Goal: Use online tool/utility: Utilize a website feature to perform a specific function

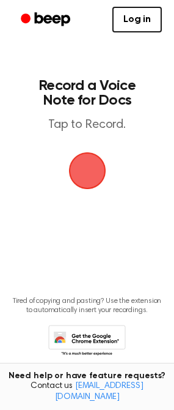
click at [84, 177] on span "button" at bounding box center [87, 170] width 37 height 37
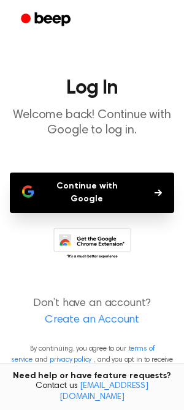
click at [87, 185] on button "Continue with Google" at bounding box center [92, 193] width 164 height 40
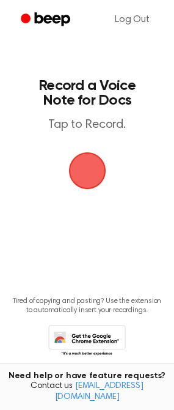
click at [81, 174] on span "button" at bounding box center [87, 170] width 37 height 37
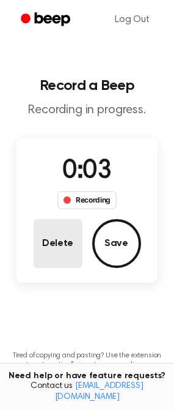
click at [65, 239] on button "Delete" at bounding box center [58, 243] width 49 height 49
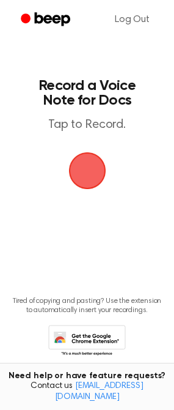
click at [84, 171] on span "button" at bounding box center [87, 170] width 37 height 37
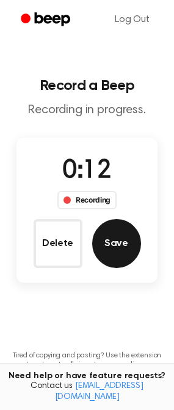
click at [125, 247] on button "Save" at bounding box center [116, 243] width 49 height 49
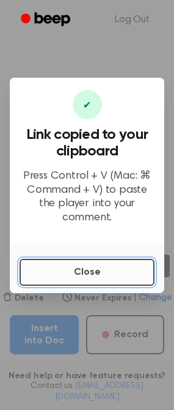
click at [92, 267] on button "Close" at bounding box center [87, 272] width 135 height 27
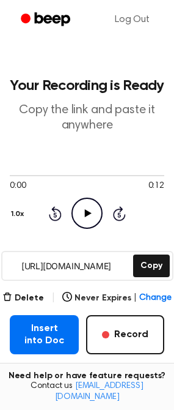
click at [84, 215] on icon "Play Audio" at bounding box center [87, 213] width 31 height 31
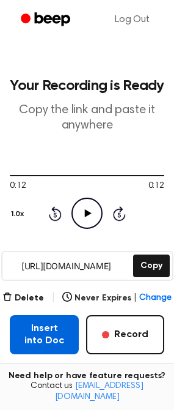
click at [42, 331] on button "Insert into Doc" at bounding box center [44, 334] width 69 height 39
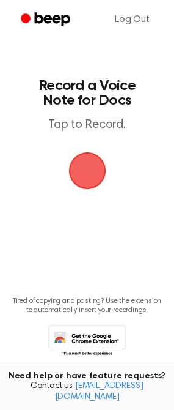
click at [92, 163] on span "button" at bounding box center [87, 171] width 62 height 62
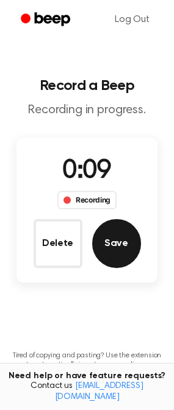
click at [107, 235] on button "Save" at bounding box center [116, 243] width 49 height 49
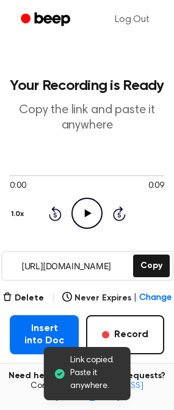
click at [78, 209] on icon "Play Audio" at bounding box center [87, 213] width 31 height 31
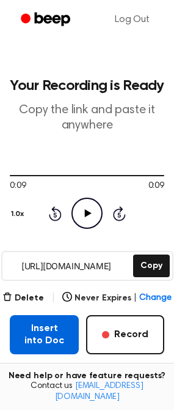
click at [46, 340] on button "Insert into Doc" at bounding box center [44, 334] width 69 height 39
click at [66, 321] on button "Insert into Doc" at bounding box center [44, 334] width 69 height 39
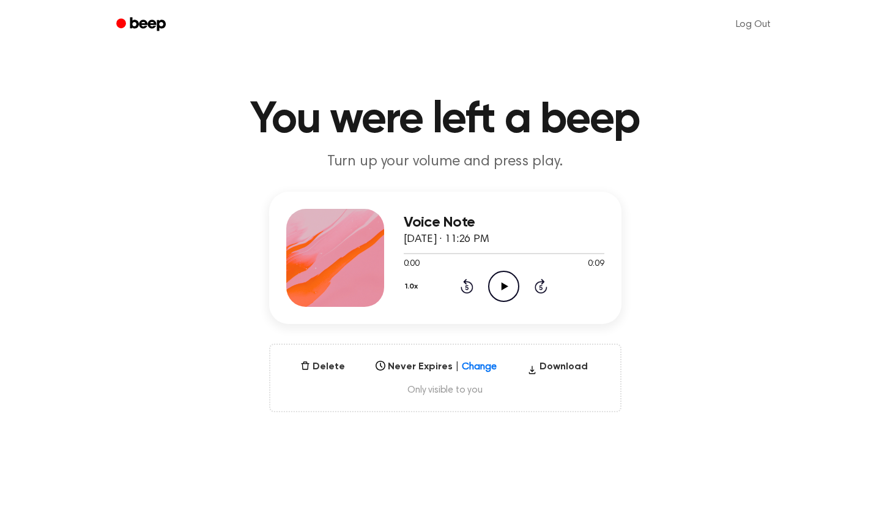
click at [500, 277] on icon "Play Audio" at bounding box center [503, 285] width 31 height 31
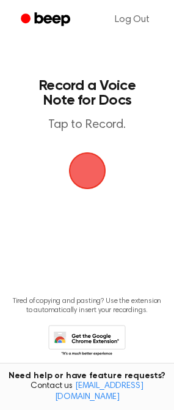
click at [94, 168] on span "button" at bounding box center [87, 171] width 42 height 42
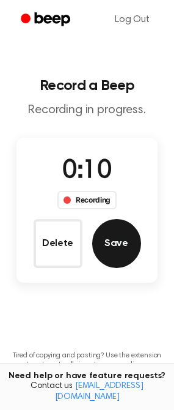
click at [114, 234] on button "Save" at bounding box center [116, 243] width 49 height 49
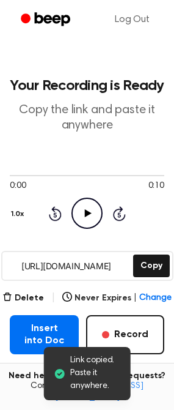
click at [86, 213] on icon at bounding box center [88, 213] width 7 height 8
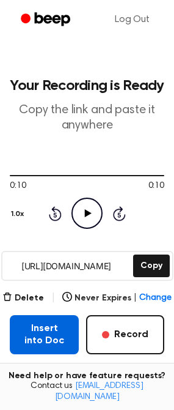
click at [54, 338] on button "Insert into Doc" at bounding box center [44, 334] width 69 height 39
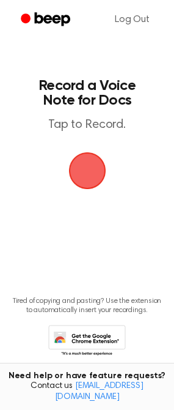
click at [84, 175] on span "button" at bounding box center [87, 170] width 37 height 37
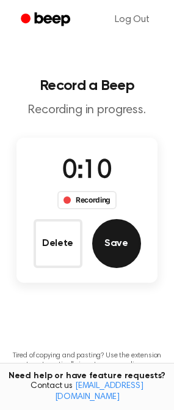
click at [111, 245] on button "Save" at bounding box center [116, 243] width 49 height 49
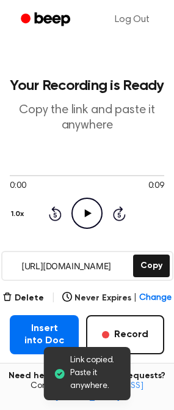
click at [94, 205] on icon "Play Audio" at bounding box center [87, 213] width 31 height 31
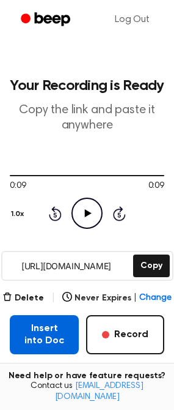
click at [40, 345] on button "Insert into Doc" at bounding box center [44, 334] width 69 height 39
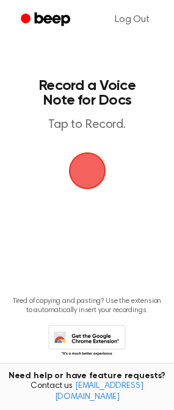
click at [77, 170] on span "button" at bounding box center [87, 171] width 42 height 42
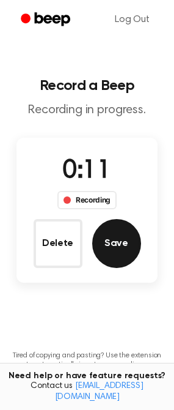
click at [116, 242] on button "Save" at bounding box center [116, 243] width 49 height 49
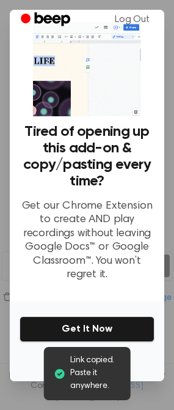
click at [148, 396] on div at bounding box center [87, 205] width 174 height 410
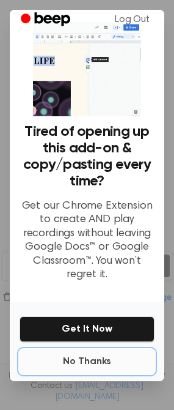
click at [80, 352] on button "No Thanks" at bounding box center [87, 361] width 135 height 24
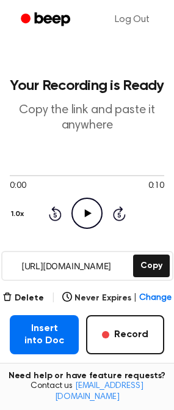
click at [92, 216] on icon "Play Audio" at bounding box center [87, 213] width 31 height 31
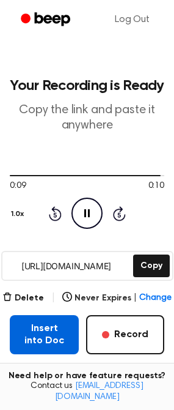
click at [48, 349] on button "Insert into Doc" at bounding box center [44, 334] width 69 height 39
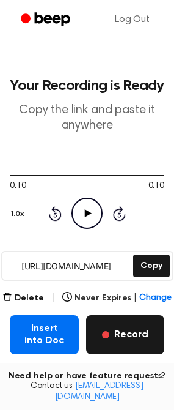
click at [114, 338] on button "Record" at bounding box center [125, 334] width 78 height 39
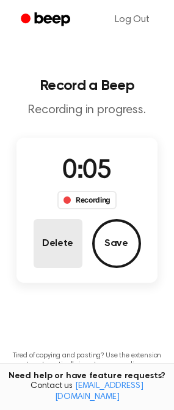
click at [56, 246] on button "Delete" at bounding box center [58, 243] width 49 height 49
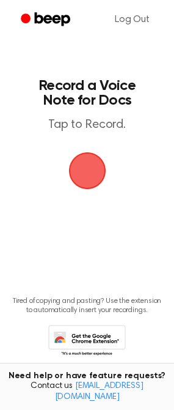
click at [89, 174] on span "button" at bounding box center [87, 171] width 34 height 34
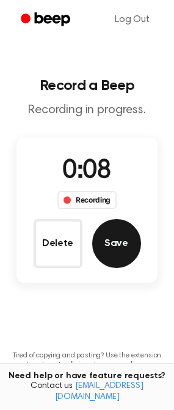
click at [126, 236] on button "Save" at bounding box center [116, 243] width 49 height 49
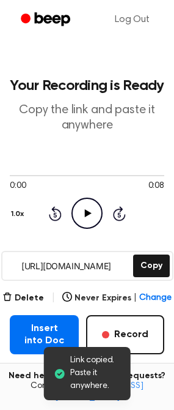
click at [86, 209] on icon "Play Audio" at bounding box center [87, 213] width 31 height 31
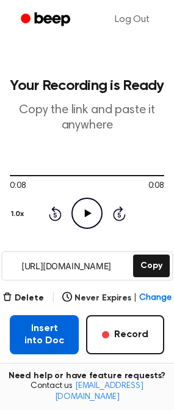
click at [35, 327] on button "Insert into Doc" at bounding box center [44, 334] width 69 height 39
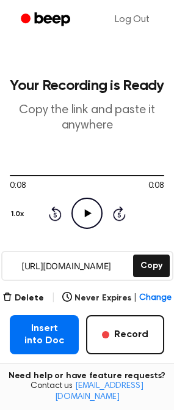
click at [90, 218] on icon "Play Audio" at bounding box center [87, 213] width 31 height 31
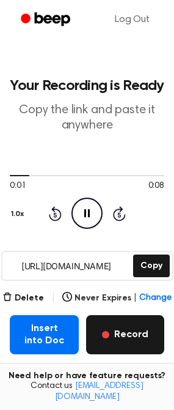
click at [105, 337] on button "Record" at bounding box center [125, 334] width 78 height 39
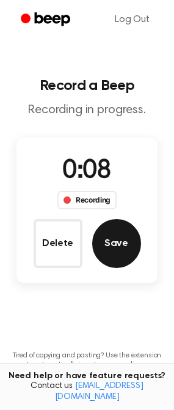
click at [116, 248] on button "Save" at bounding box center [116, 243] width 49 height 49
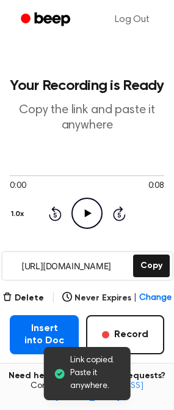
click at [85, 212] on icon at bounding box center [88, 213] width 7 height 8
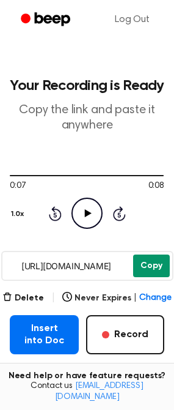
click at [150, 270] on button "Copy" at bounding box center [151, 266] width 37 height 23
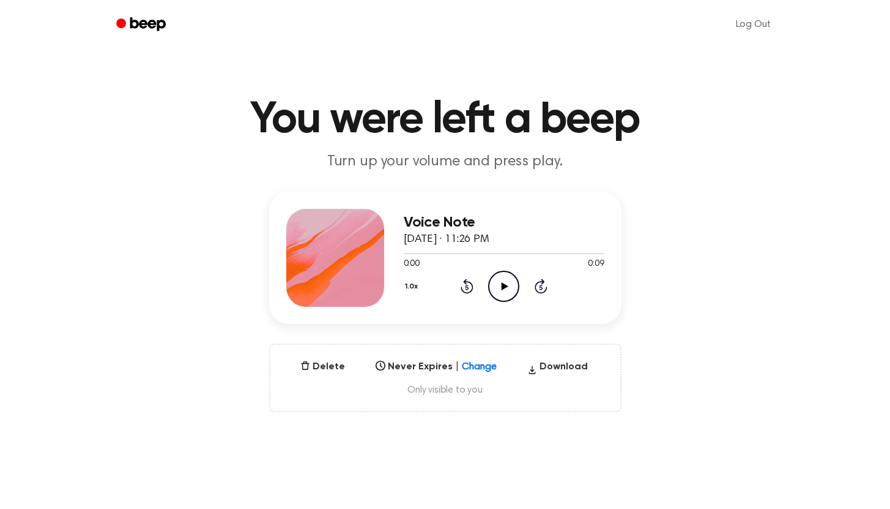
click at [501, 292] on icon "Play Audio" at bounding box center [503, 285] width 31 height 31
click at [504, 276] on icon "Play Audio" at bounding box center [503, 285] width 31 height 31
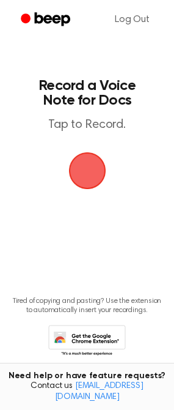
click at [89, 176] on span "button" at bounding box center [87, 171] width 44 height 44
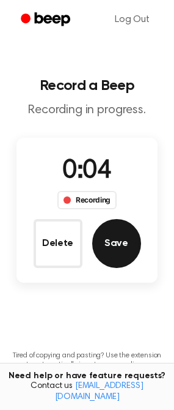
click at [115, 237] on button "Save" at bounding box center [116, 243] width 49 height 49
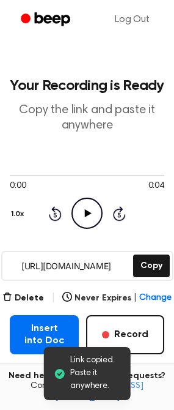
click at [83, 212] on icon "Play Audio" at bounding box center [87, 213] width 31 height 31
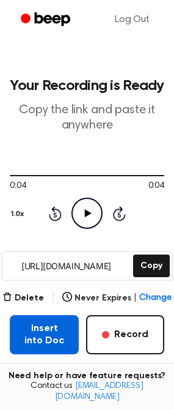
click at [45, 337] on button "Insert into Doc" at bounding box center [44, 334] width 69 height 39
